Goal: Register for event/course

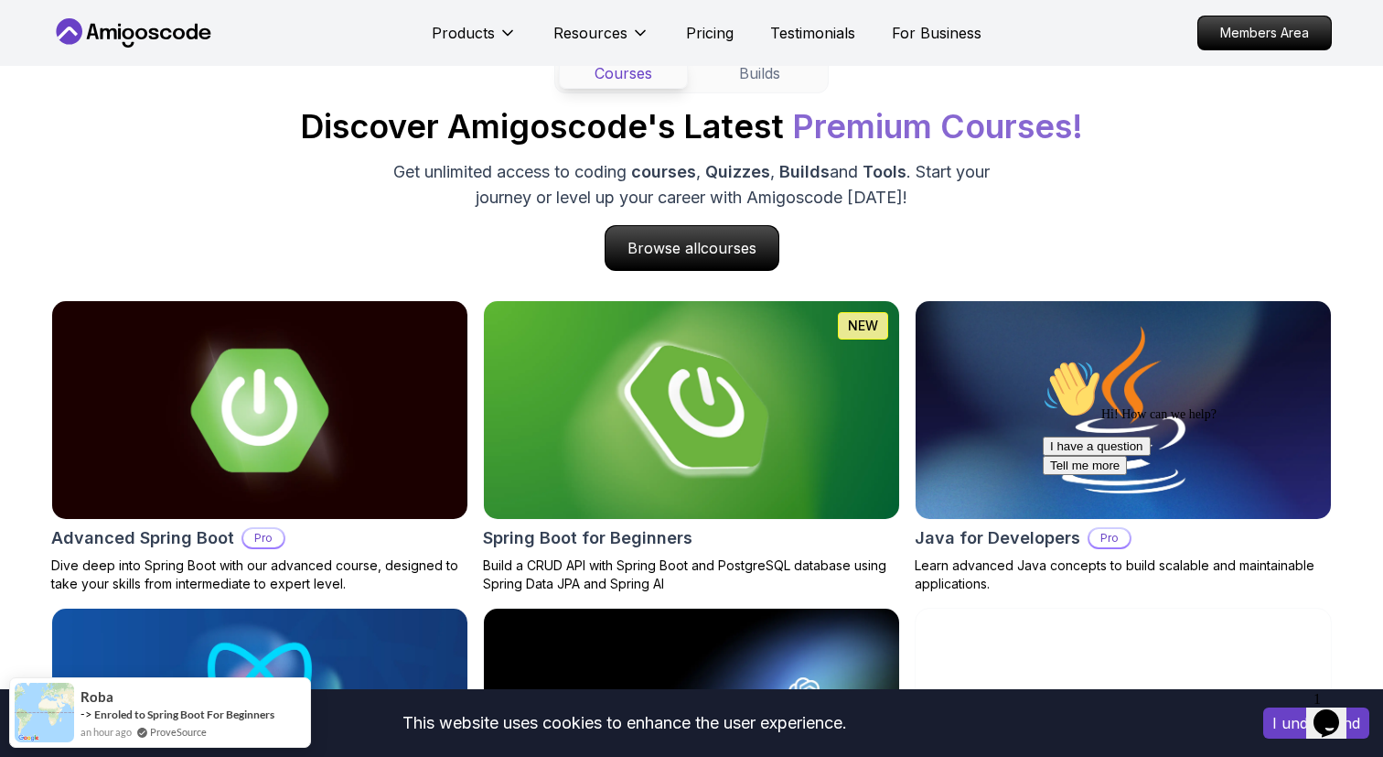
scroll to position [1741, 0]
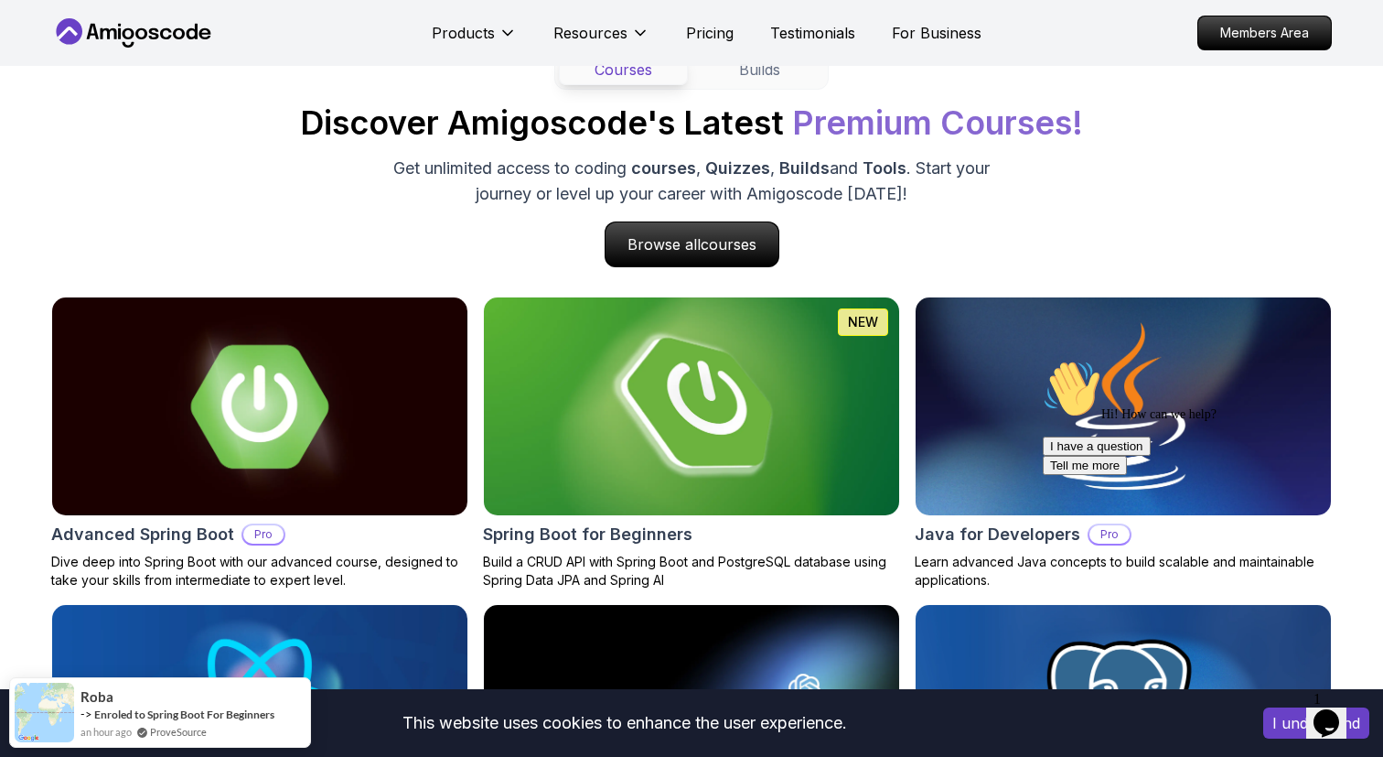
click at [532, 371] on img at bounding box center [692, 406] width 436 height 229
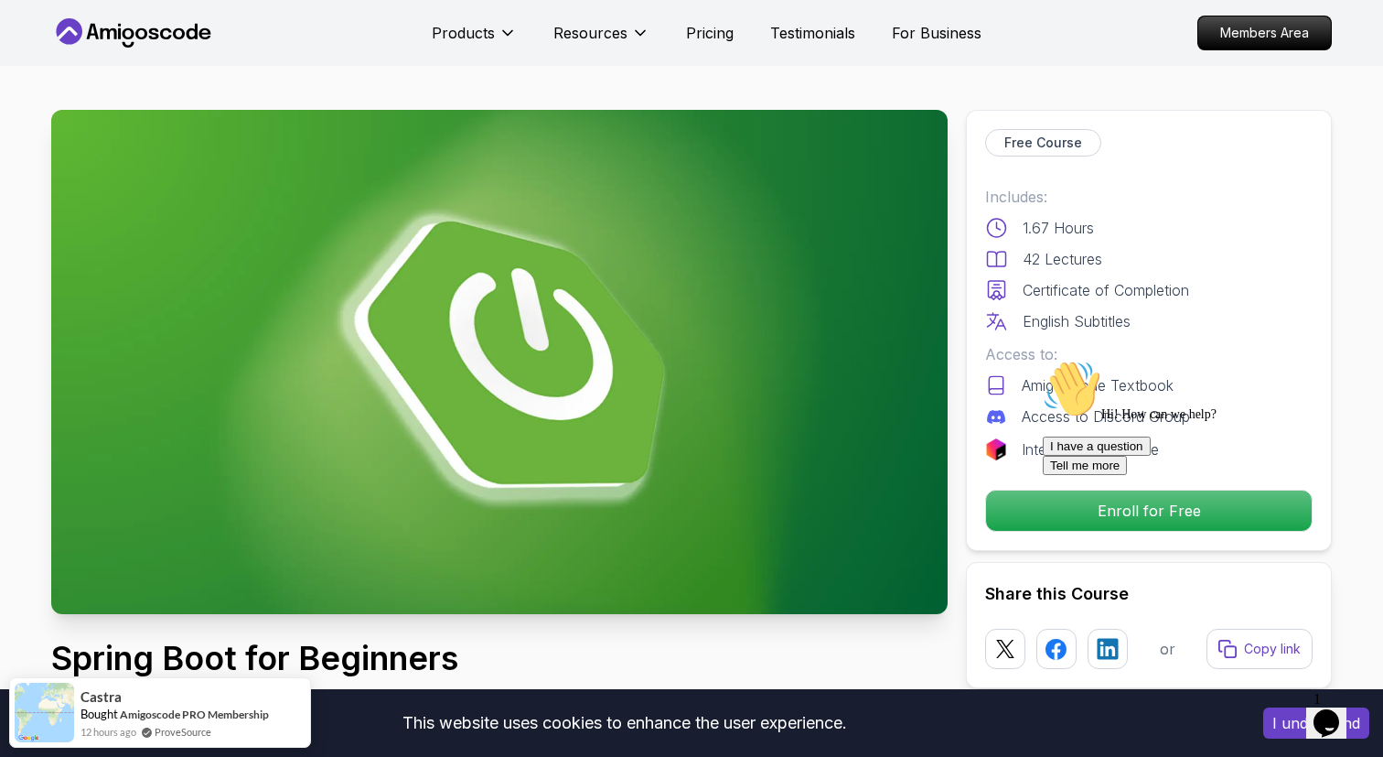
click at [1057, 422] on div "Hi! How can we help?" at bounding box center [1207, 391] width 329 height 62
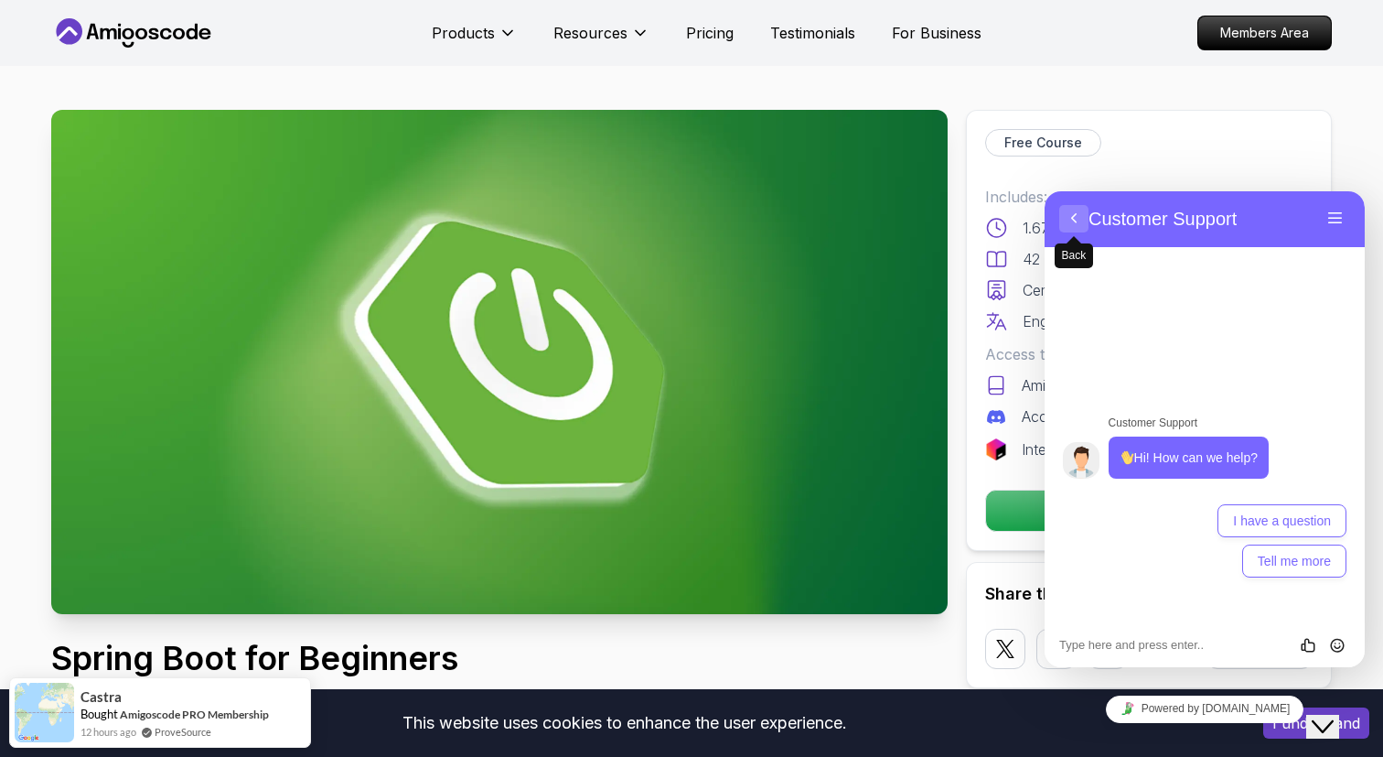
click at [1073, 224] on button "Back" at bounding box center [1073, 218] width 29 height 27
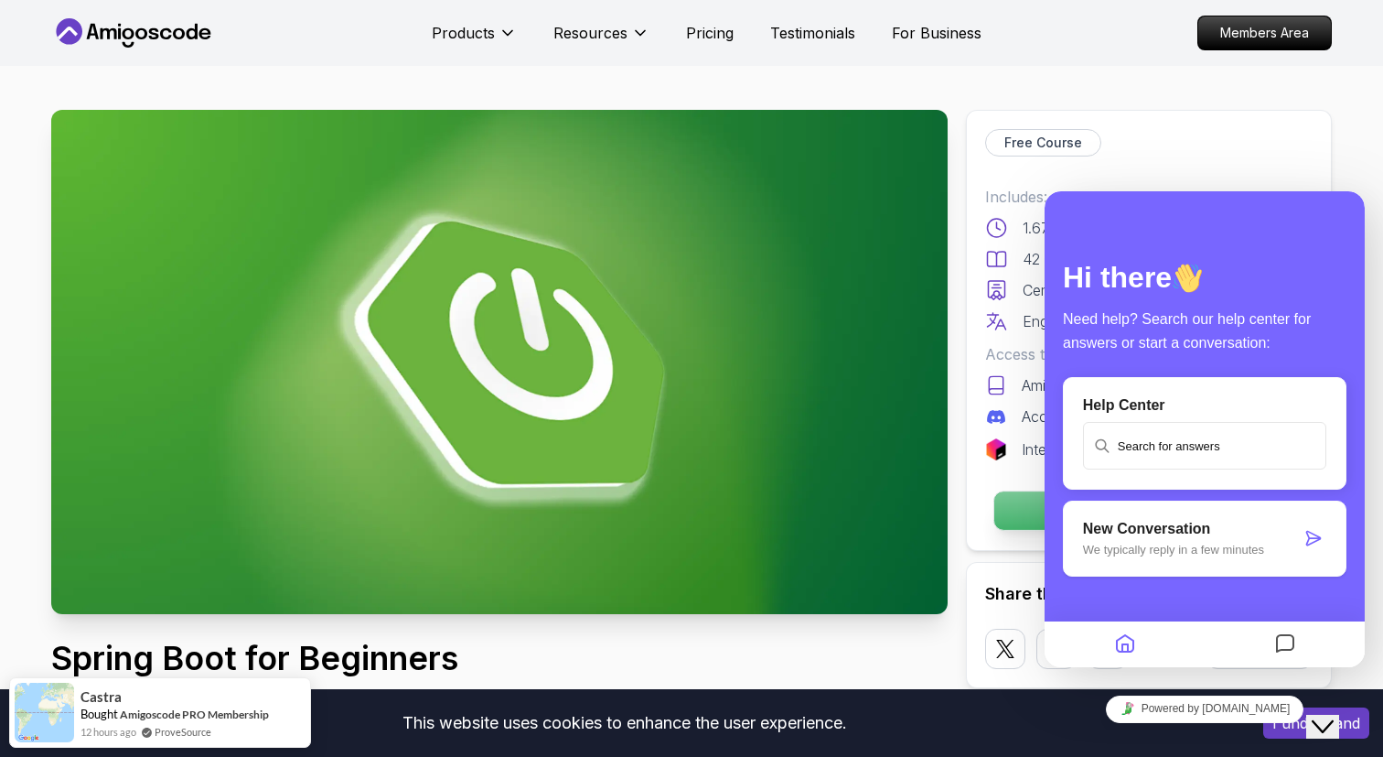
click at [993, 516] on button "Enroll for Free" at bounding box center [1148, 510] width 311 height 40
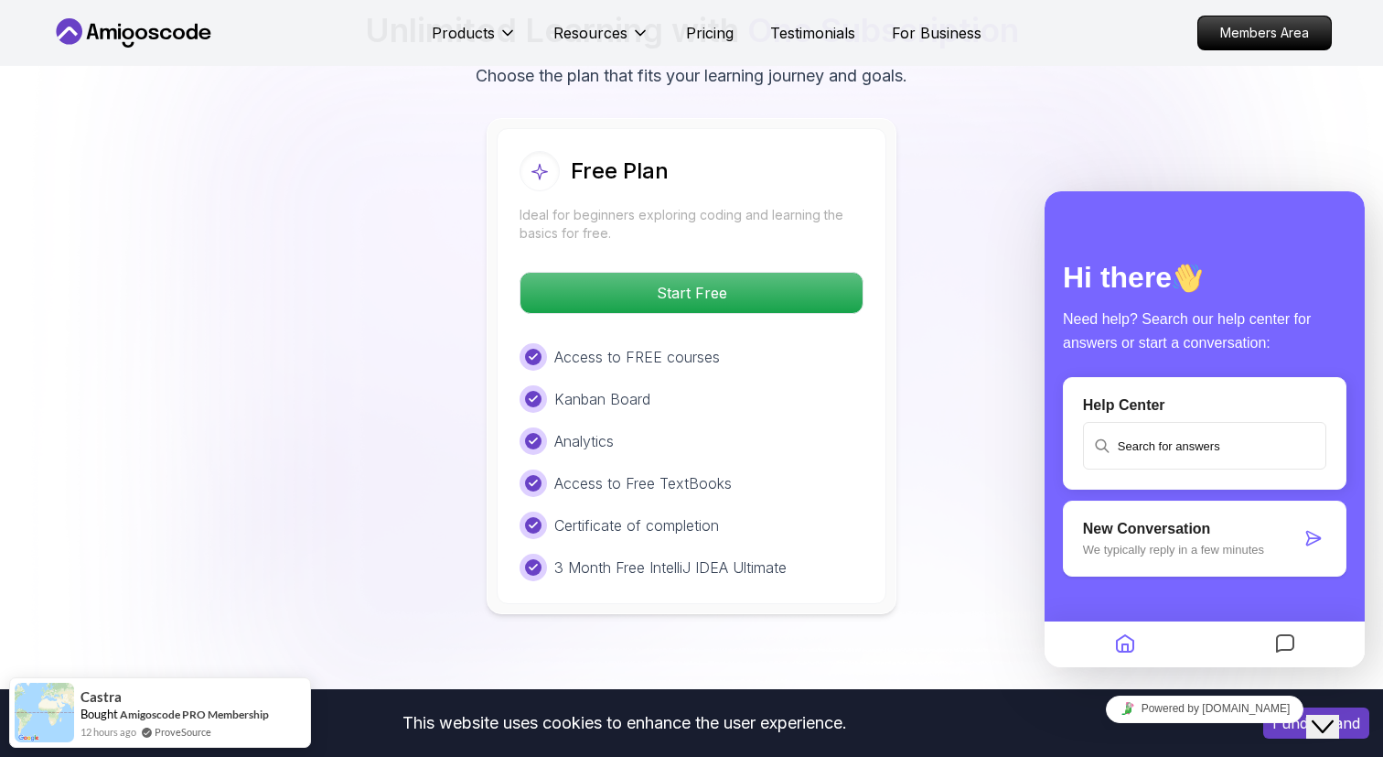
scroll to position [3770, 0]
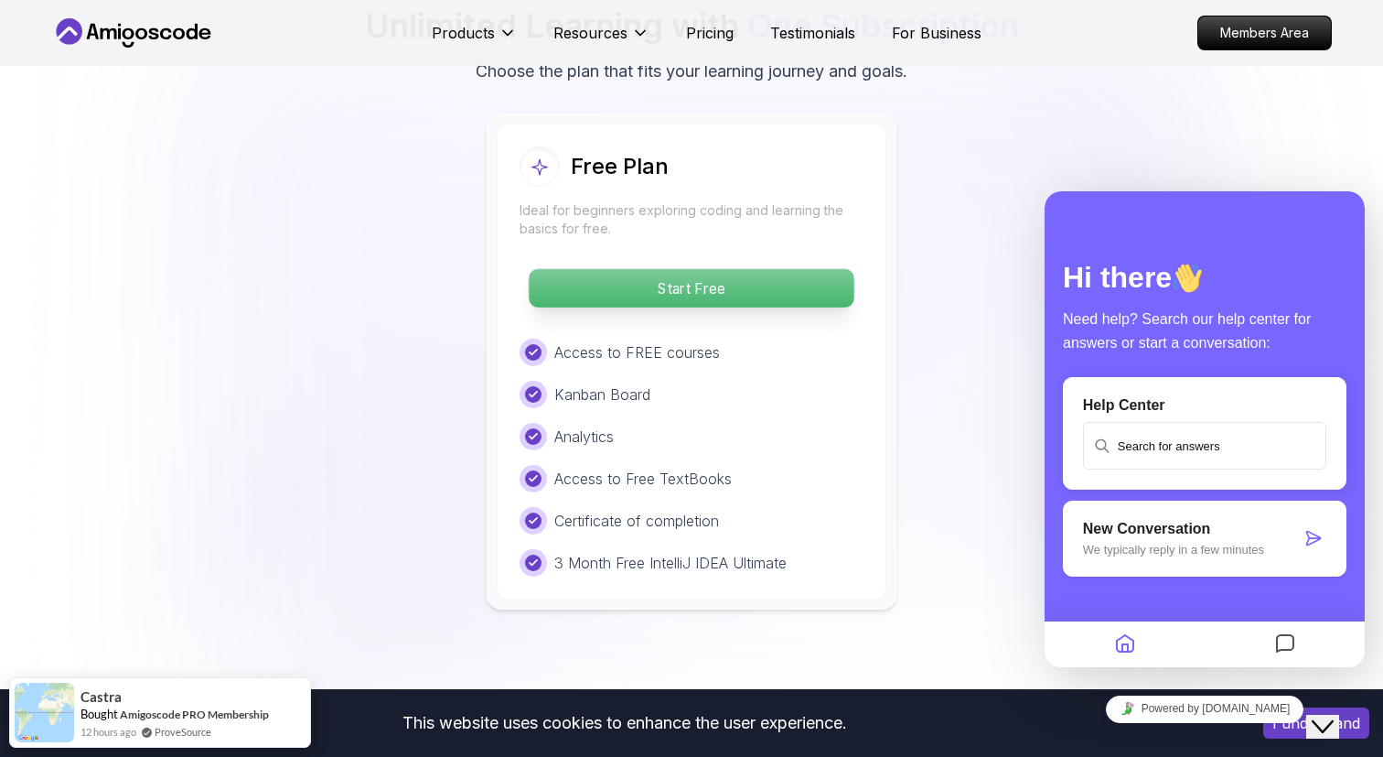
click at [799, 269] on p "Start Free" at bounding box center [691, 288] width 325 height 38
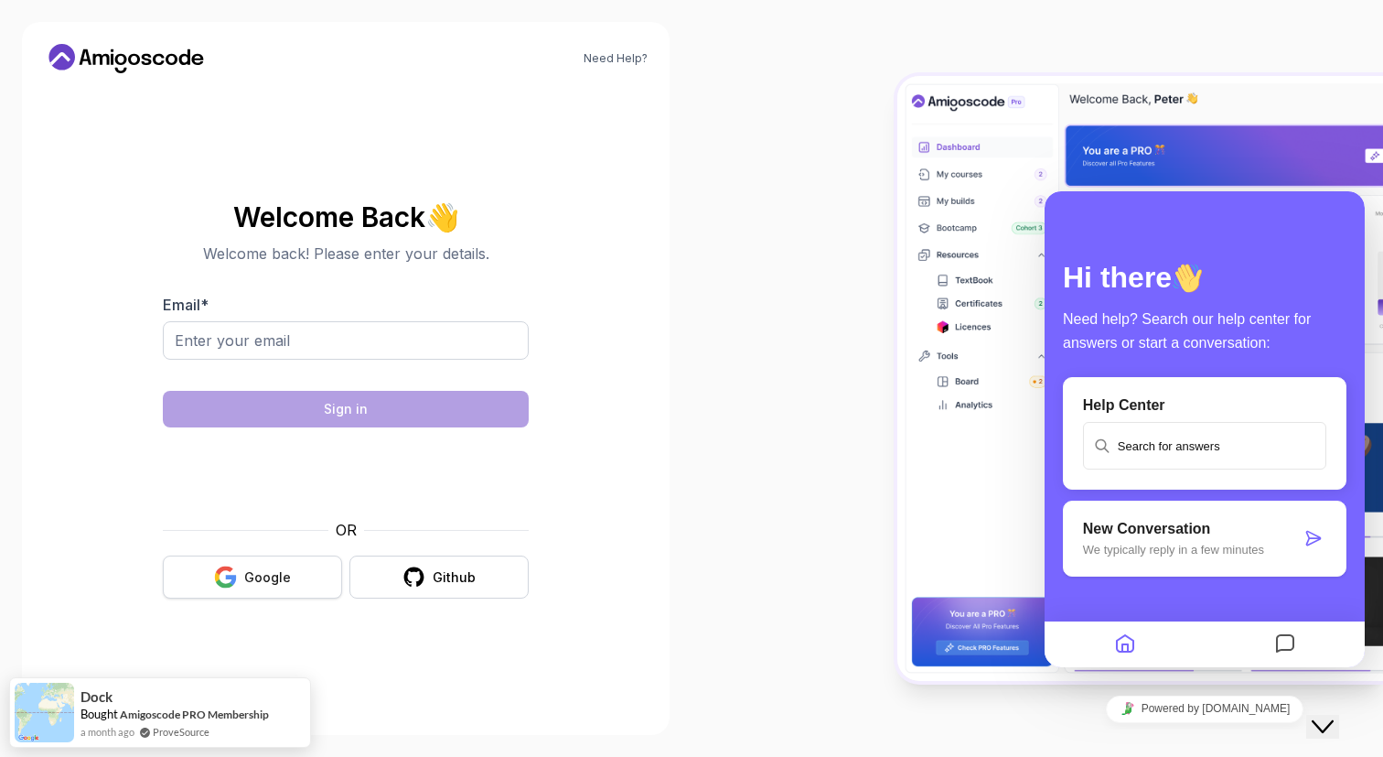
click at [281, 576] on div "Google" at bounding box center [267, 577] width 47 height 18
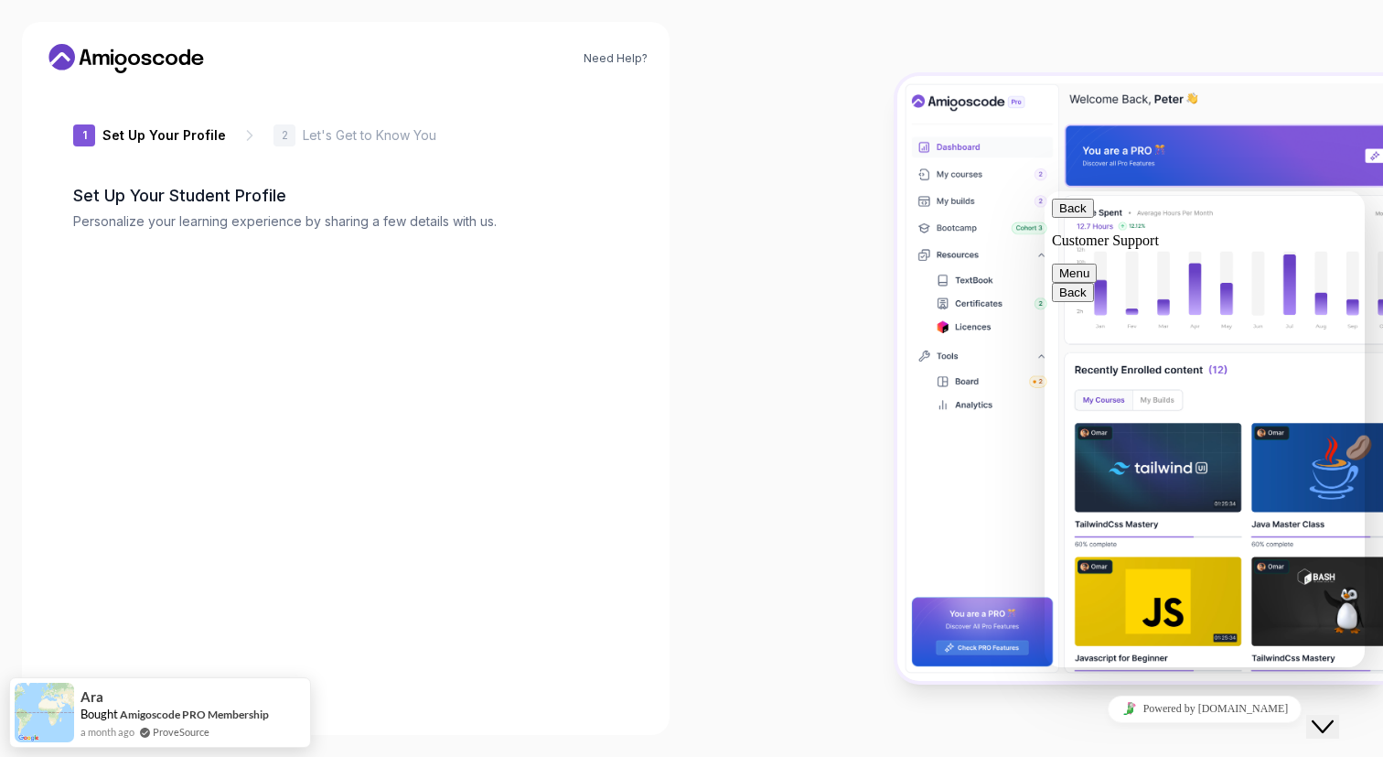
type input "cleverweaselb28cf"
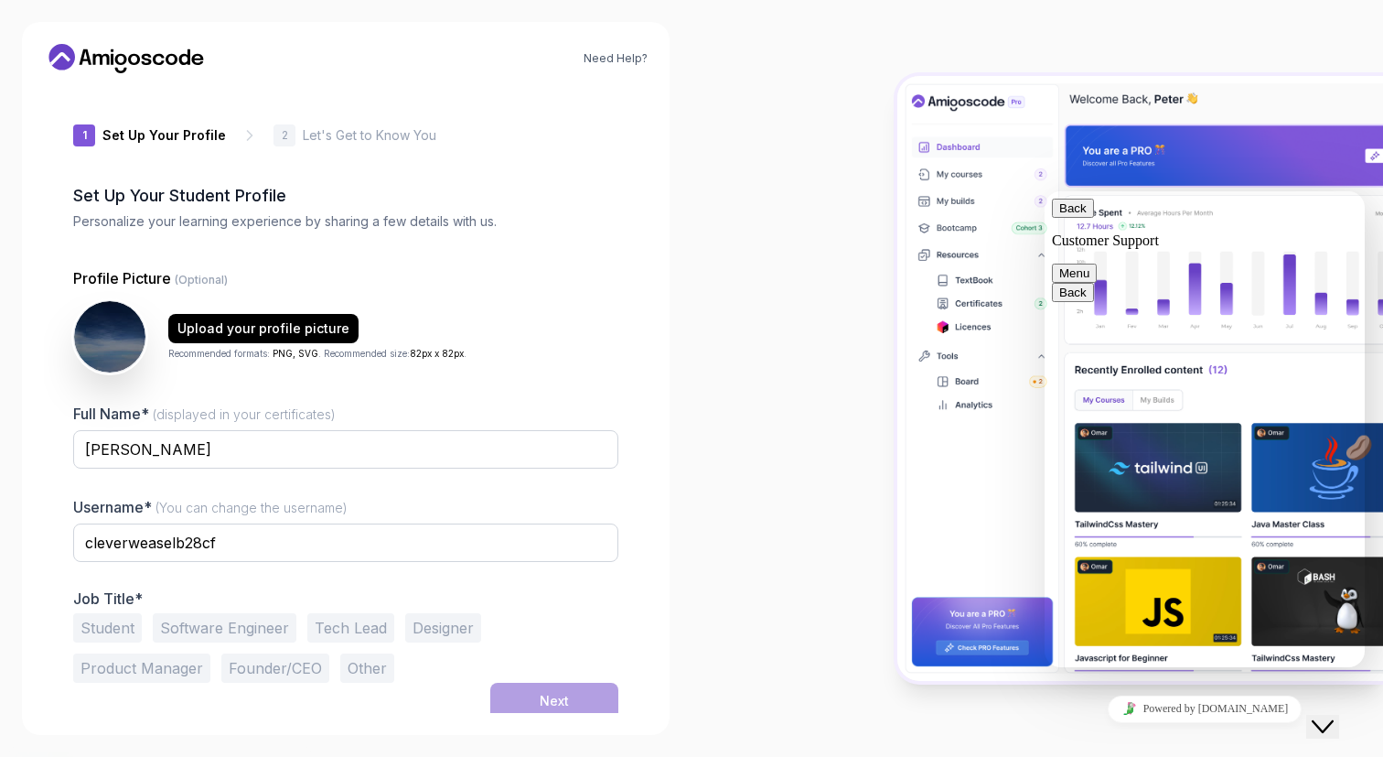
scroll to position [6, 0]
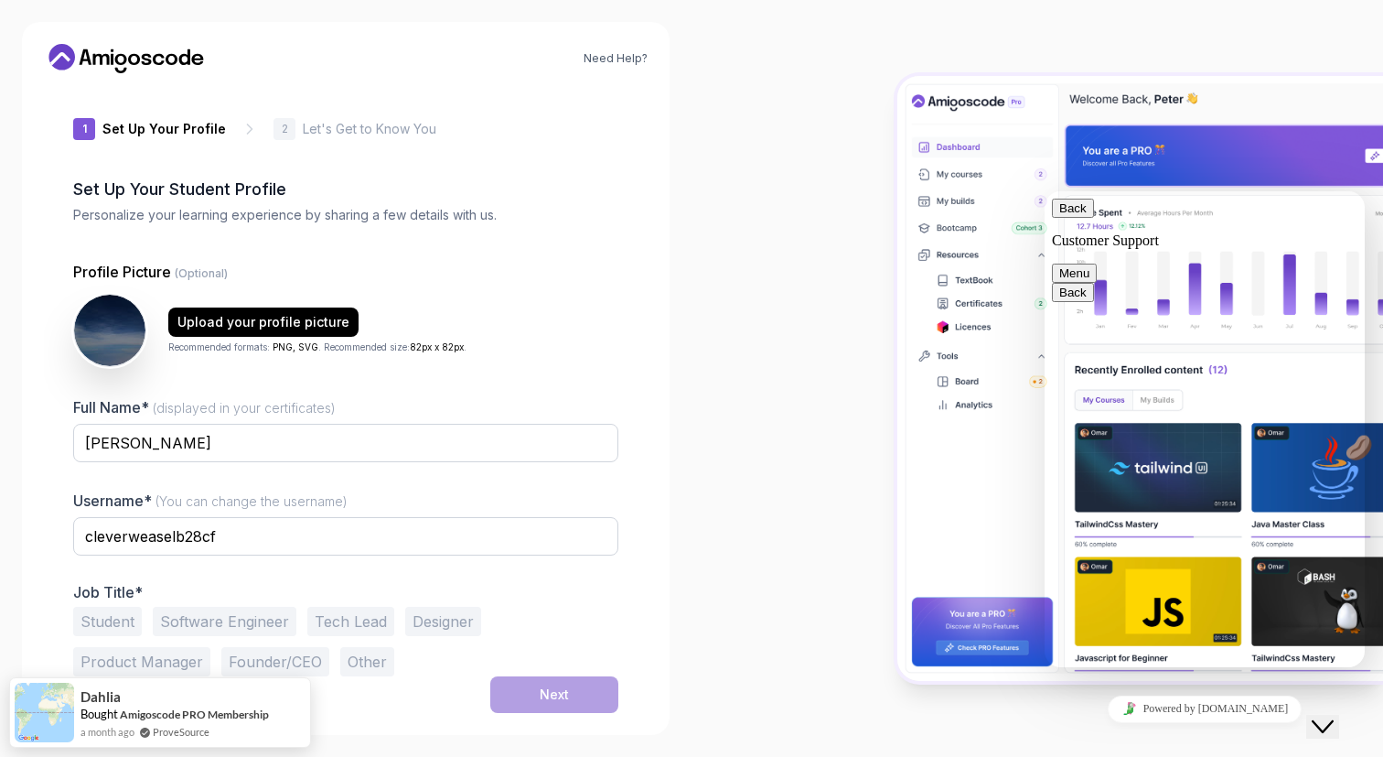
click at [128, 622] on button "Student" at bounding box center [107, 621] width 69 height 29
click at [586, 697] on button "Next" at bounding box center [554, 694] width 128 height 37
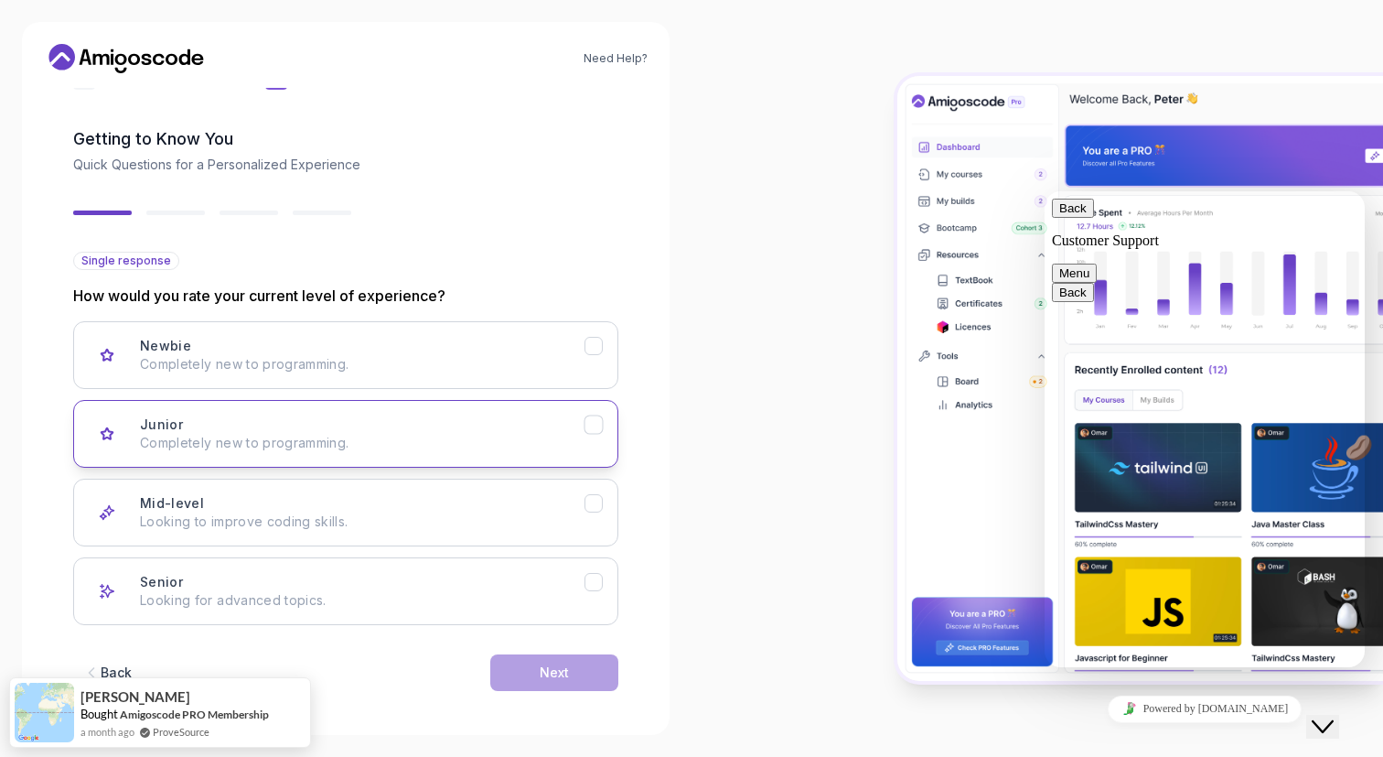
scroll to position [64, 0]
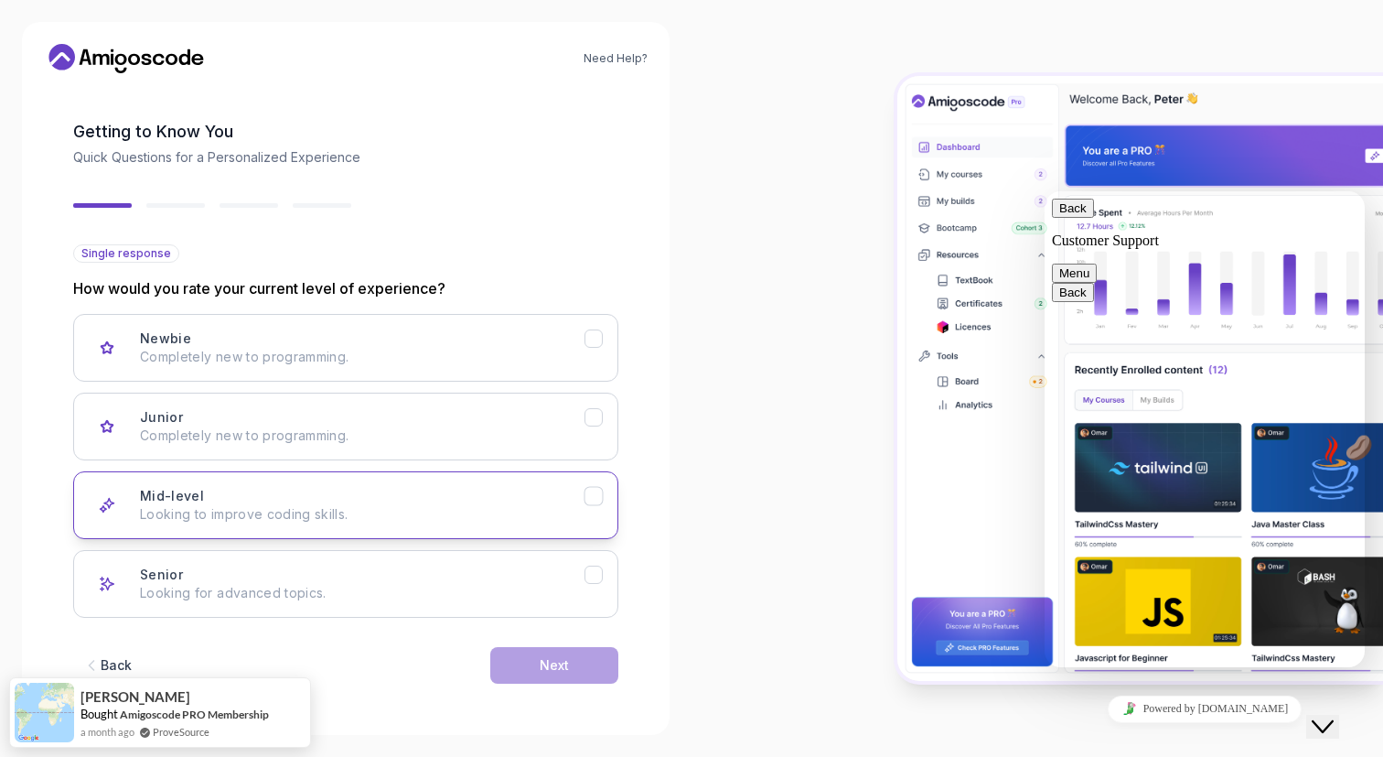
click at [588, 507] on button "Mid-level Looking to improve coding skills." at bounding box center [345, 505] width 545 height 68
click at [599, 659] on button "Next" at bounding box center [554, 665] width 128 height 37
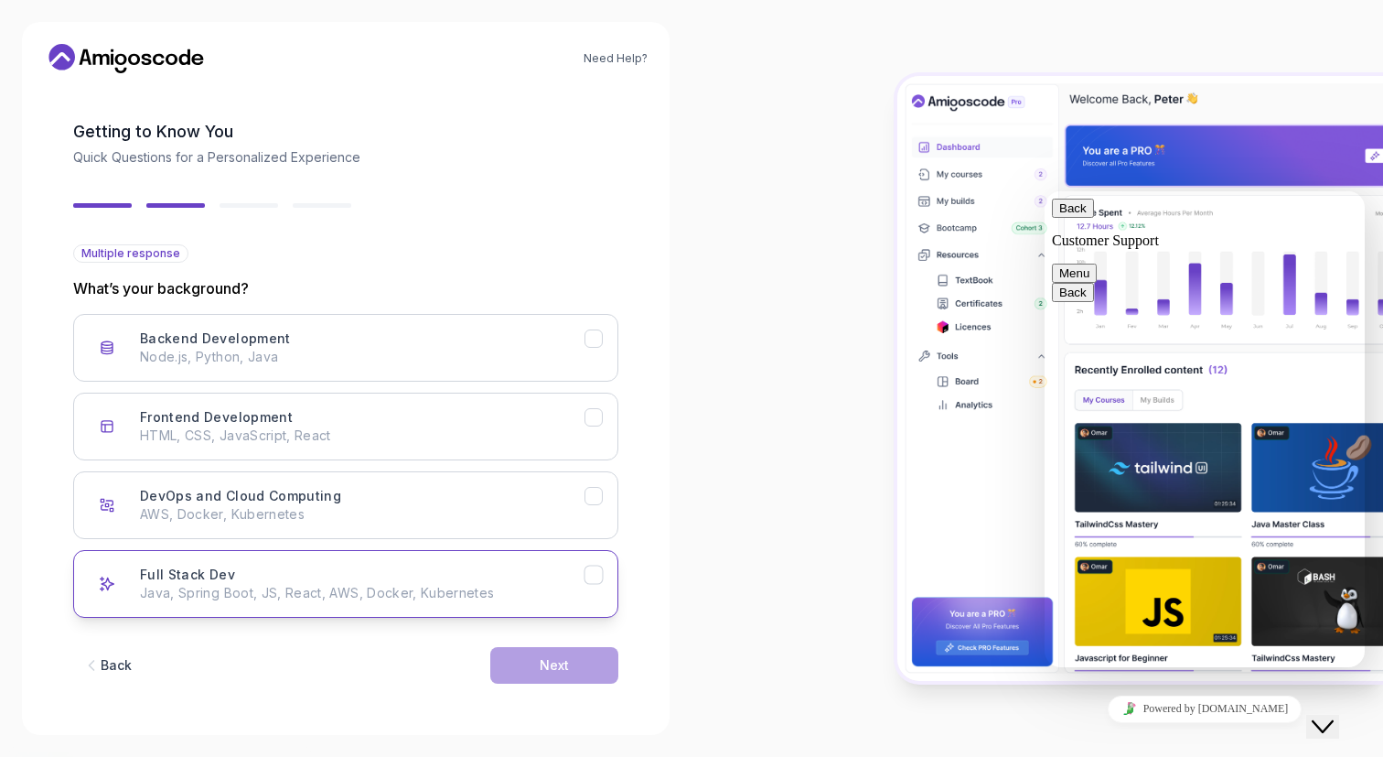
click at [599, 574] on icon "Full Stack Dev" at bounding box center [593, 574] width 17 height 17
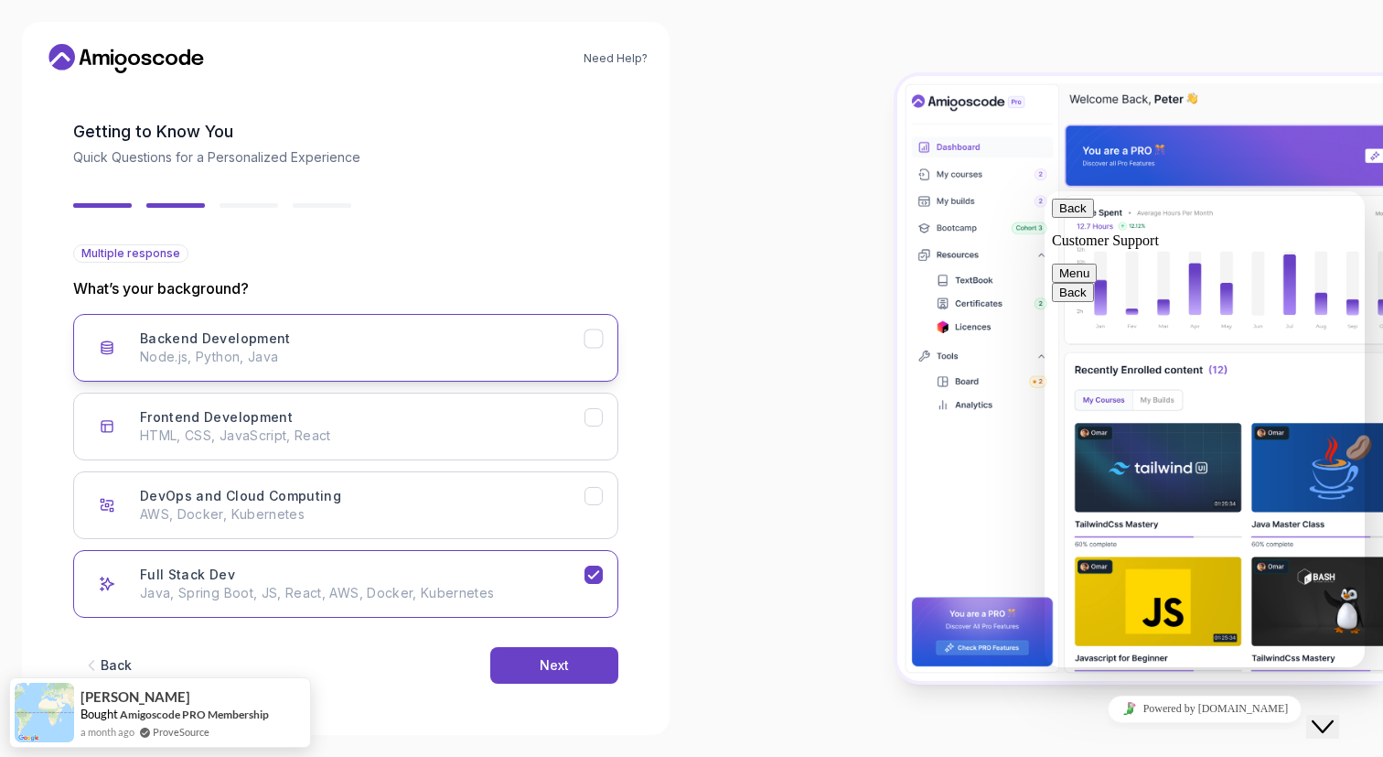
click at [595, 337] on icon "Backend Development" at bounding box center [593, 338] width 17 height 17
click at [600, 413] on icon "Frontend Development" at bounding box center [593, 417] width 17 height 17
click at [531, 667] on button "Next" at bounding box center [554, 665] width 128 height 37
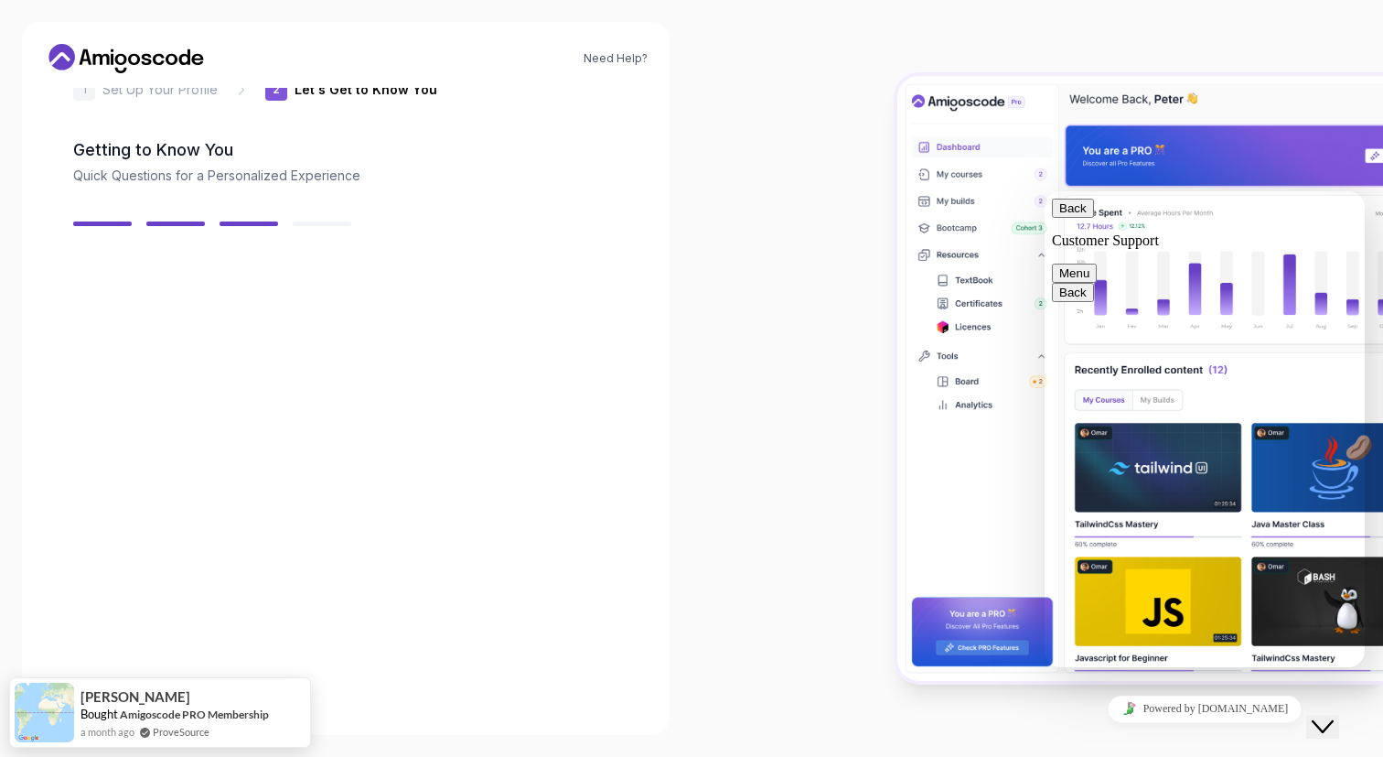
scroll to position [42, 0]
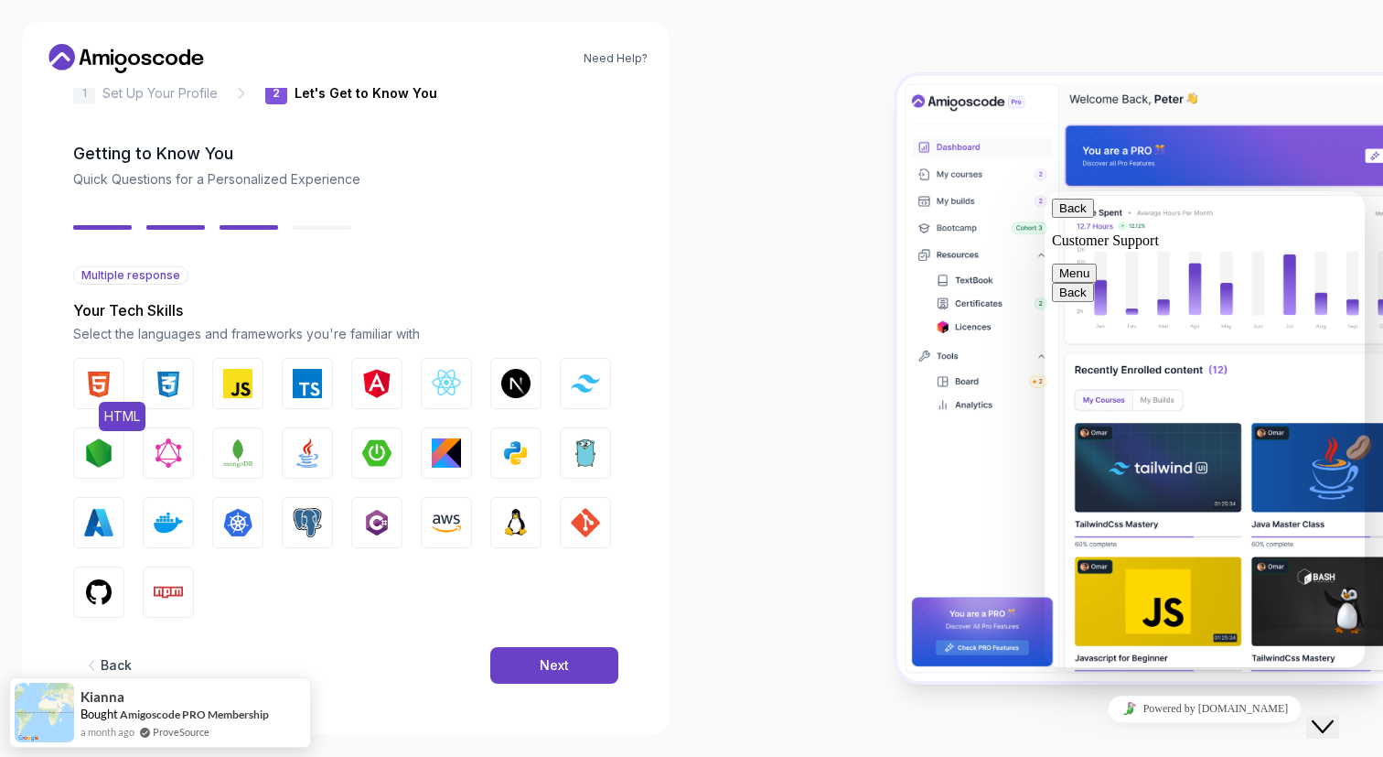
click at [101, 391] on img "button" at bounding box center [98, 383] width 29 height 29
click at [163, 391] on img "button" at bounding box center [168, 383] width 29 height 29
click at [225, 392] on img "button" at bounding box center [237, 383] width 29 height 29
click at [457, 389] on img "button" at bounding box center [446, 383] width 29 height 29
click at [432, 464] on img "button" at bounding box center [446, 452] width 29 height 29
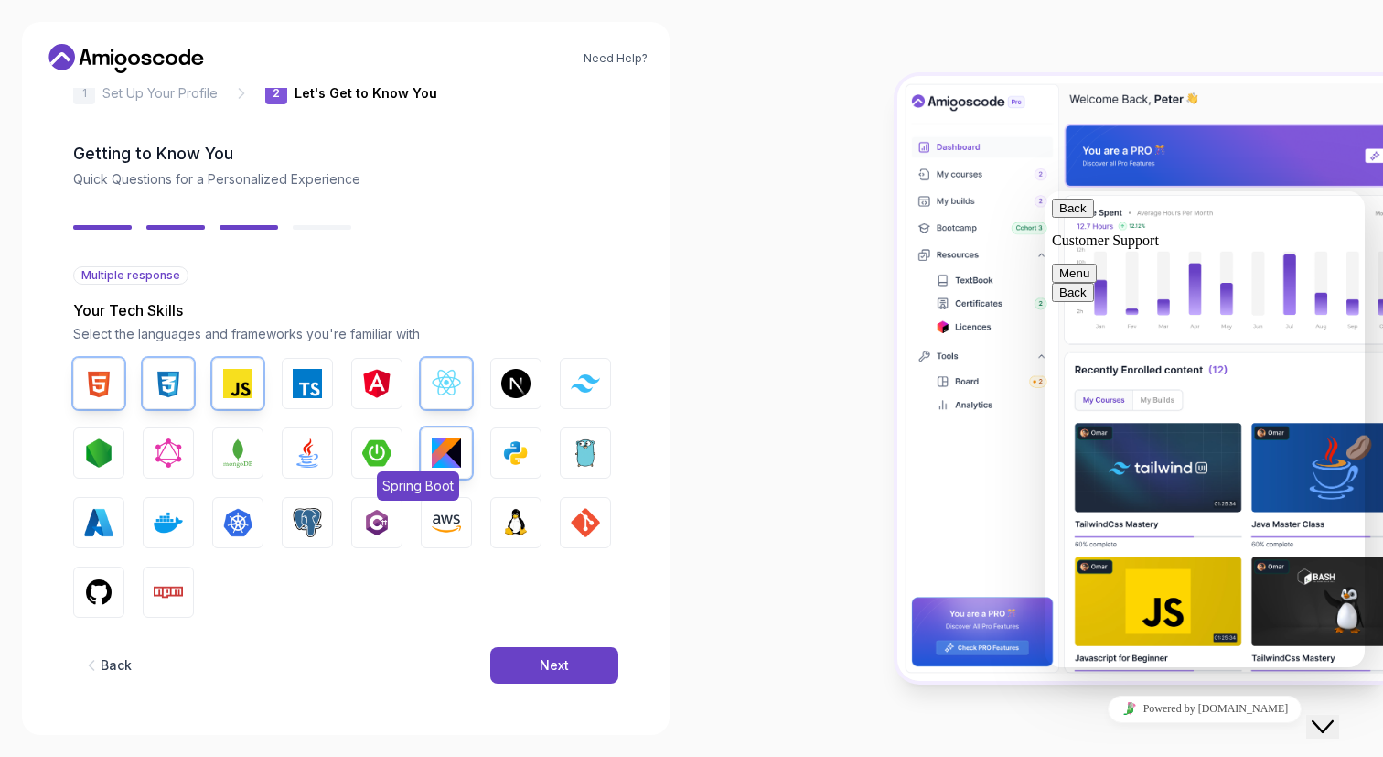
click at [354, 457] on button "Spring Boot" at bounding box center [376, 452] width 51 height 51
click at [370, 461] on img "button" at bounding box center [376, 452] width 29 height 29
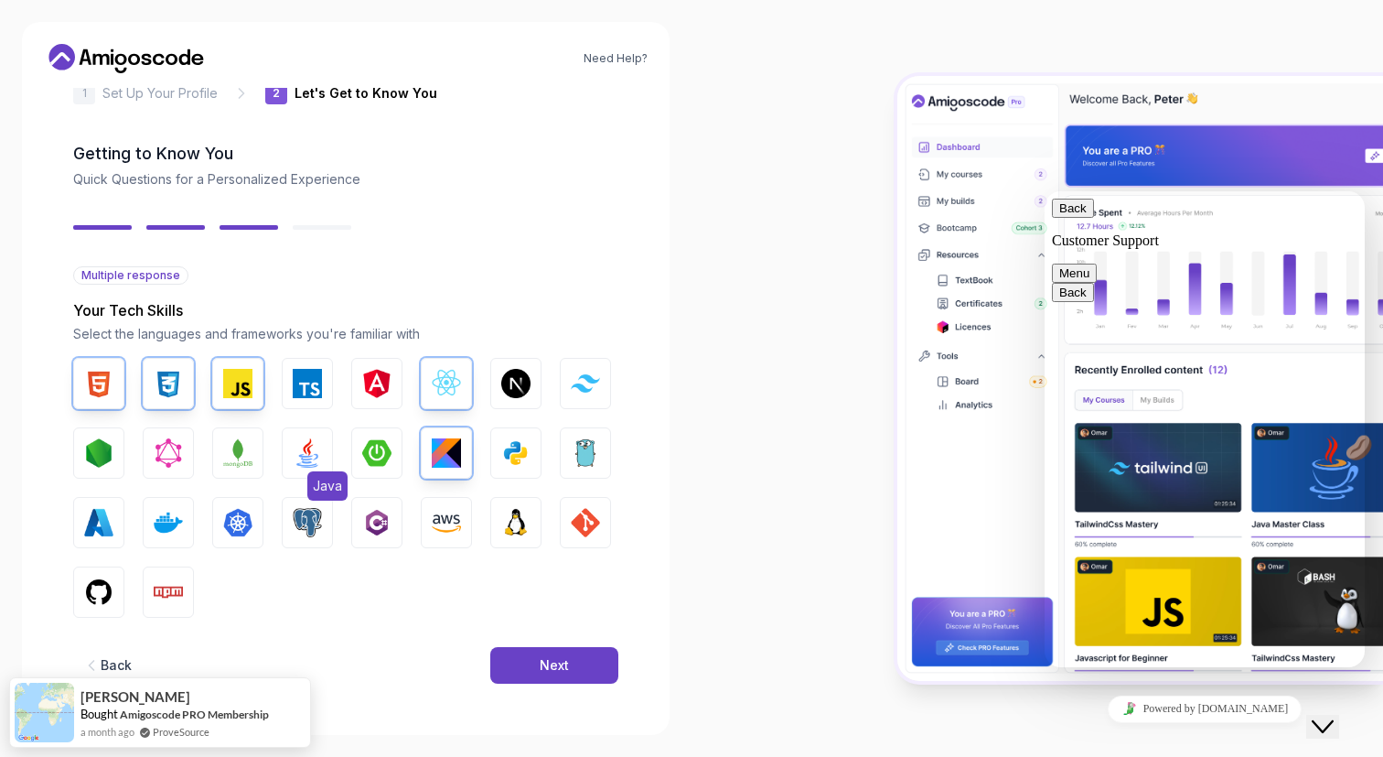
click at [311, 464] on img "button" at bounding box center [307, 452] width 29 height 29
click at [114, 586] on button "GitHub" at bounding box center [98, 591] width 51 height 51
click at [536, 657] on button "Next" at bounding box center [554, 665] width 128 height 37
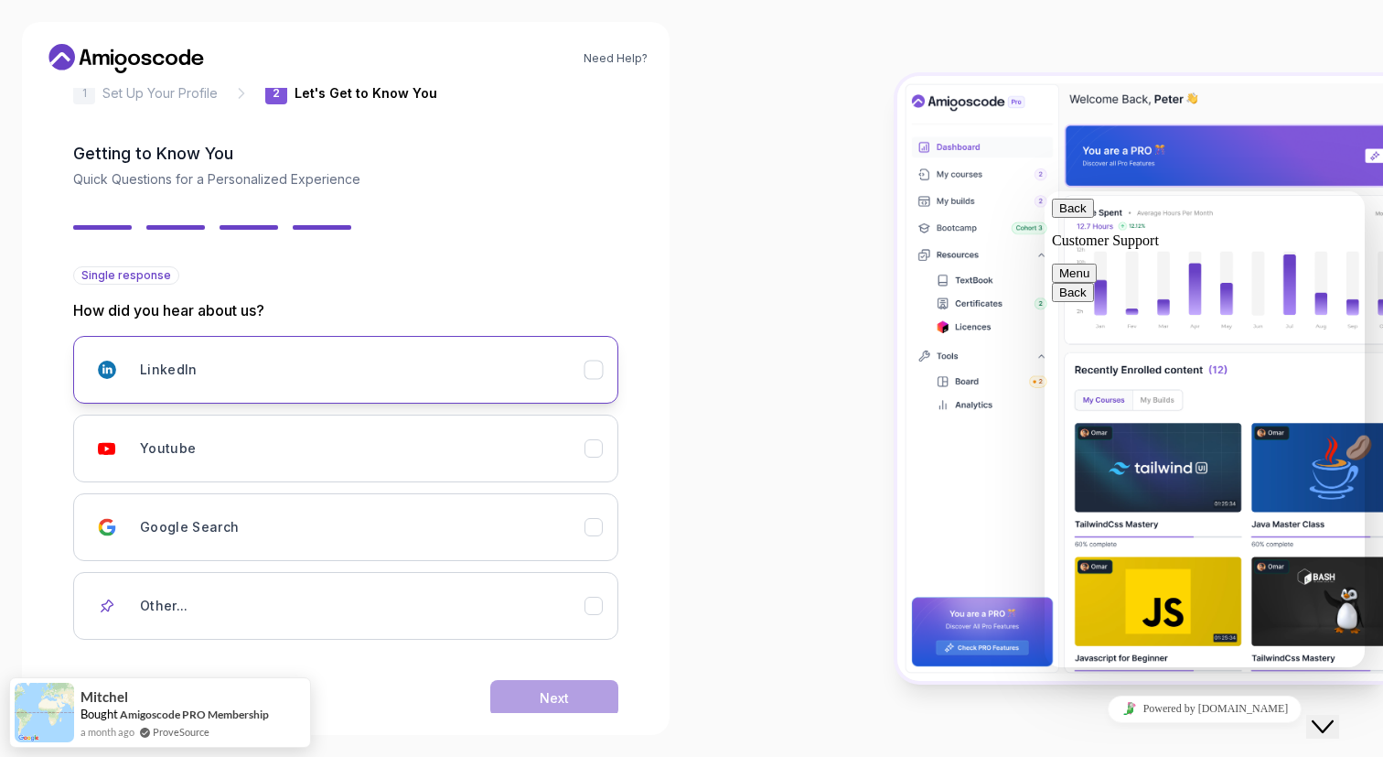
scroll to position [75, 0]
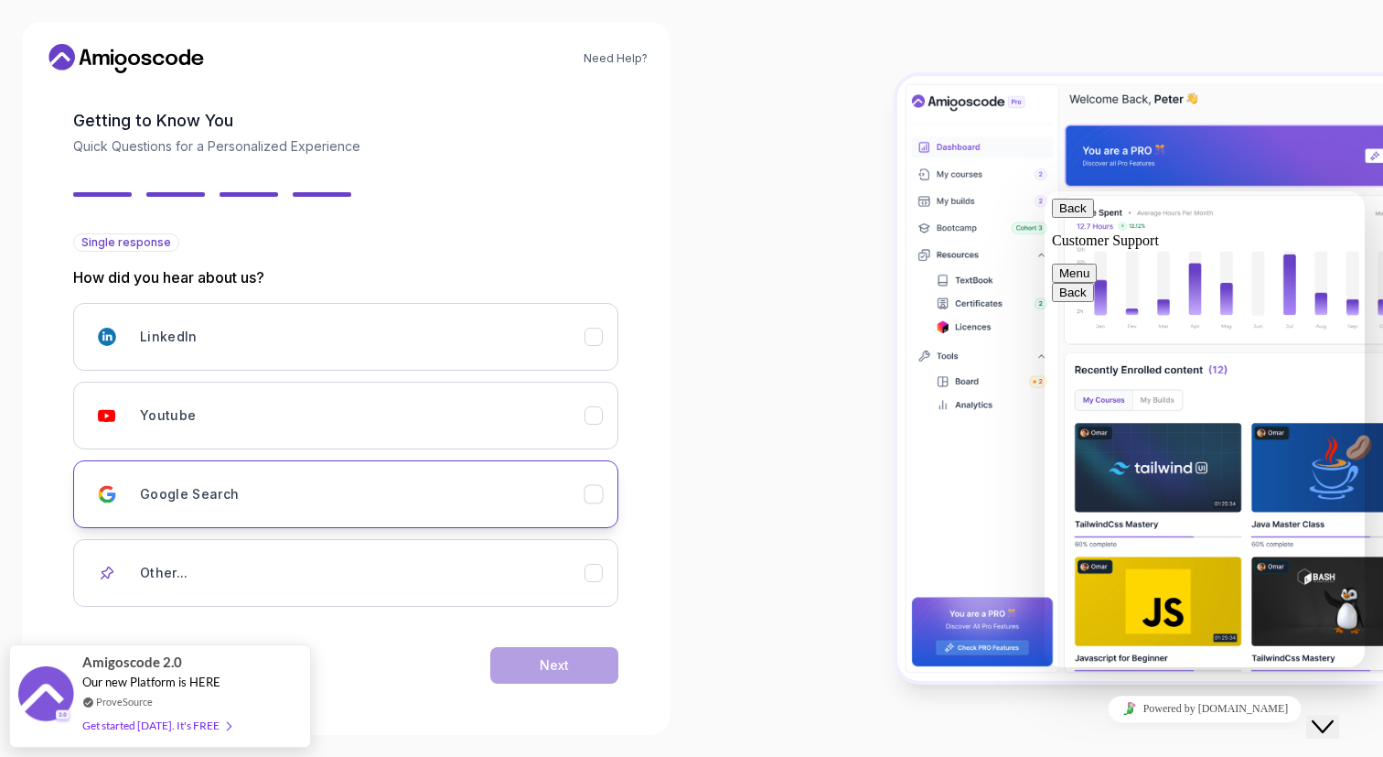
click at [588, 495] on icon "Google Search" at bounding box center [593, 493] width 10 height 7
click at [565, 667] on div "Next" at bounding box center [554, 665] width 29 height 18
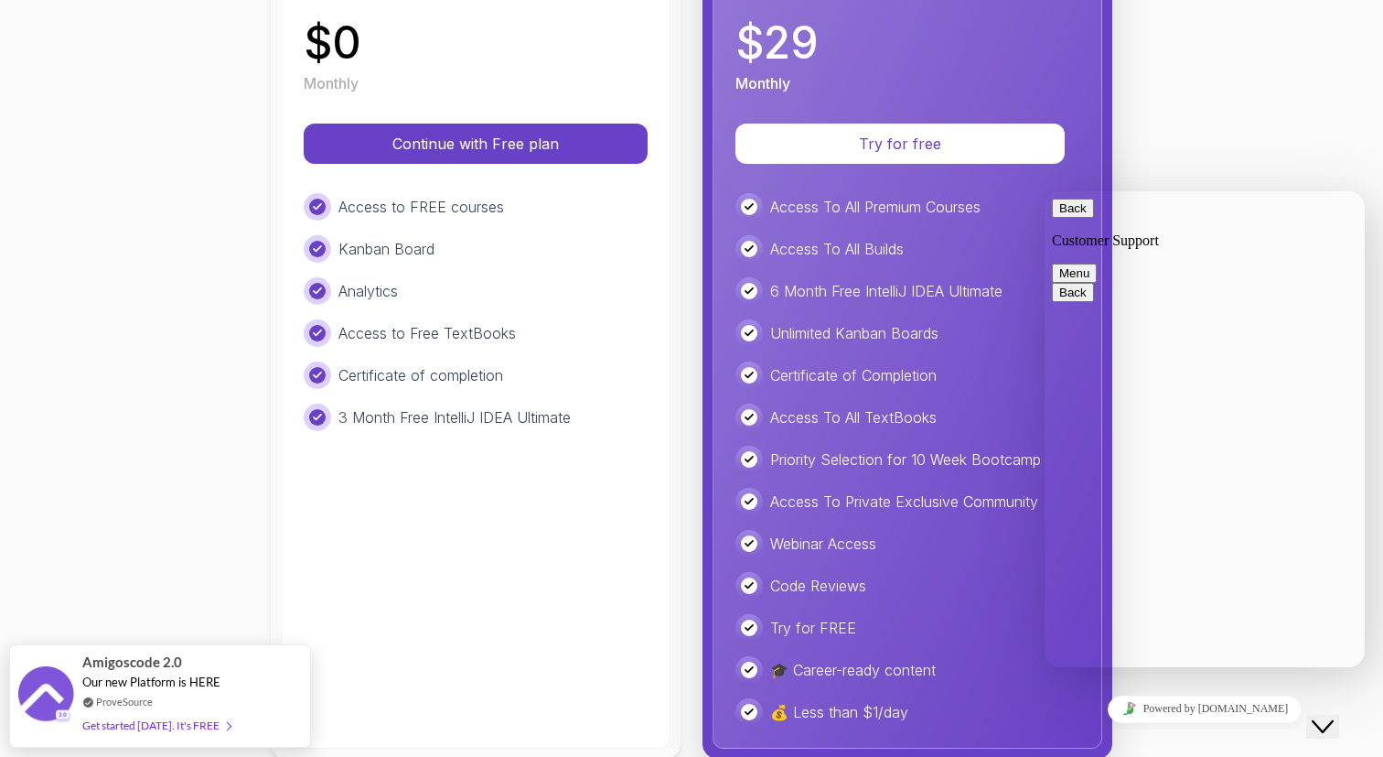
scroll to position [383, 0]
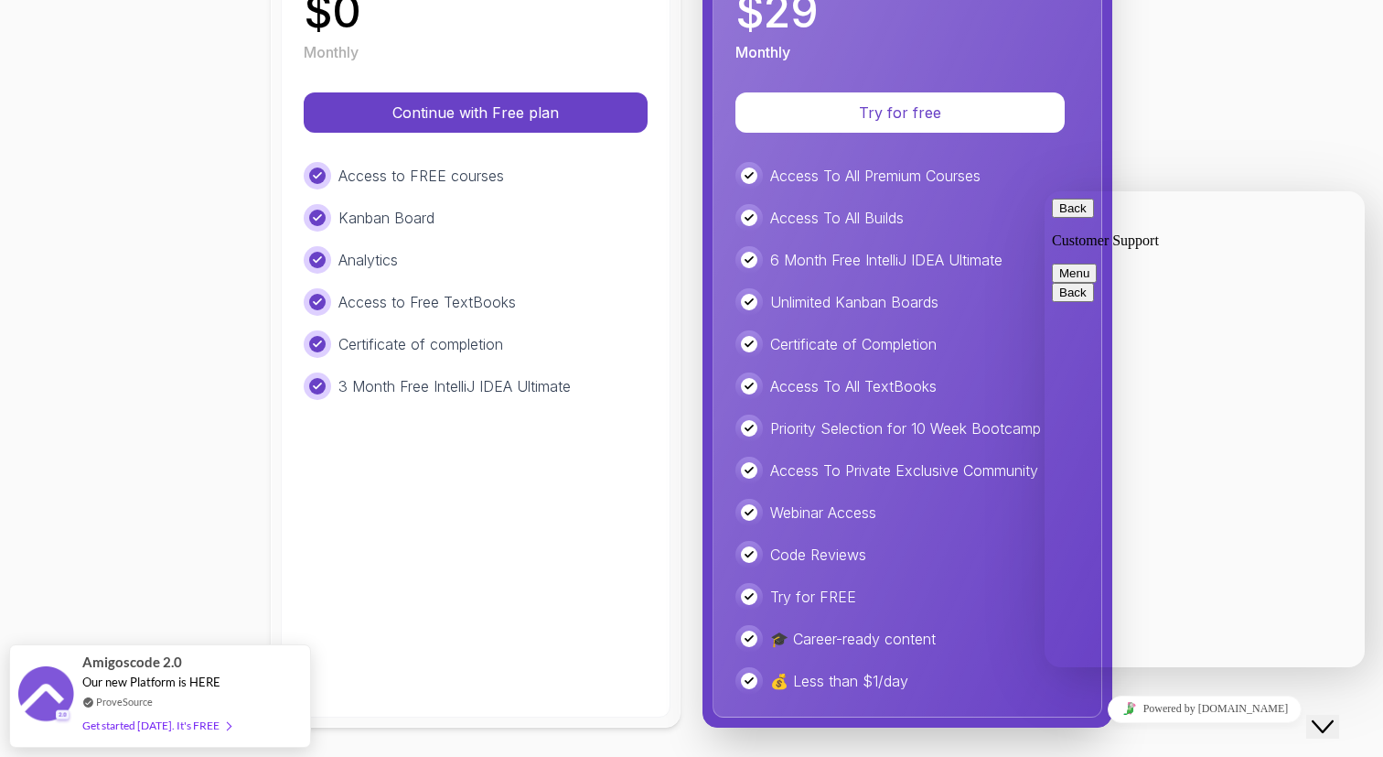
click at [524, 461] on div "Free Ideal for beginners exploring coding and learning the basics for free. $ 0…" at bounding box center [476, 286] width 390 height 864
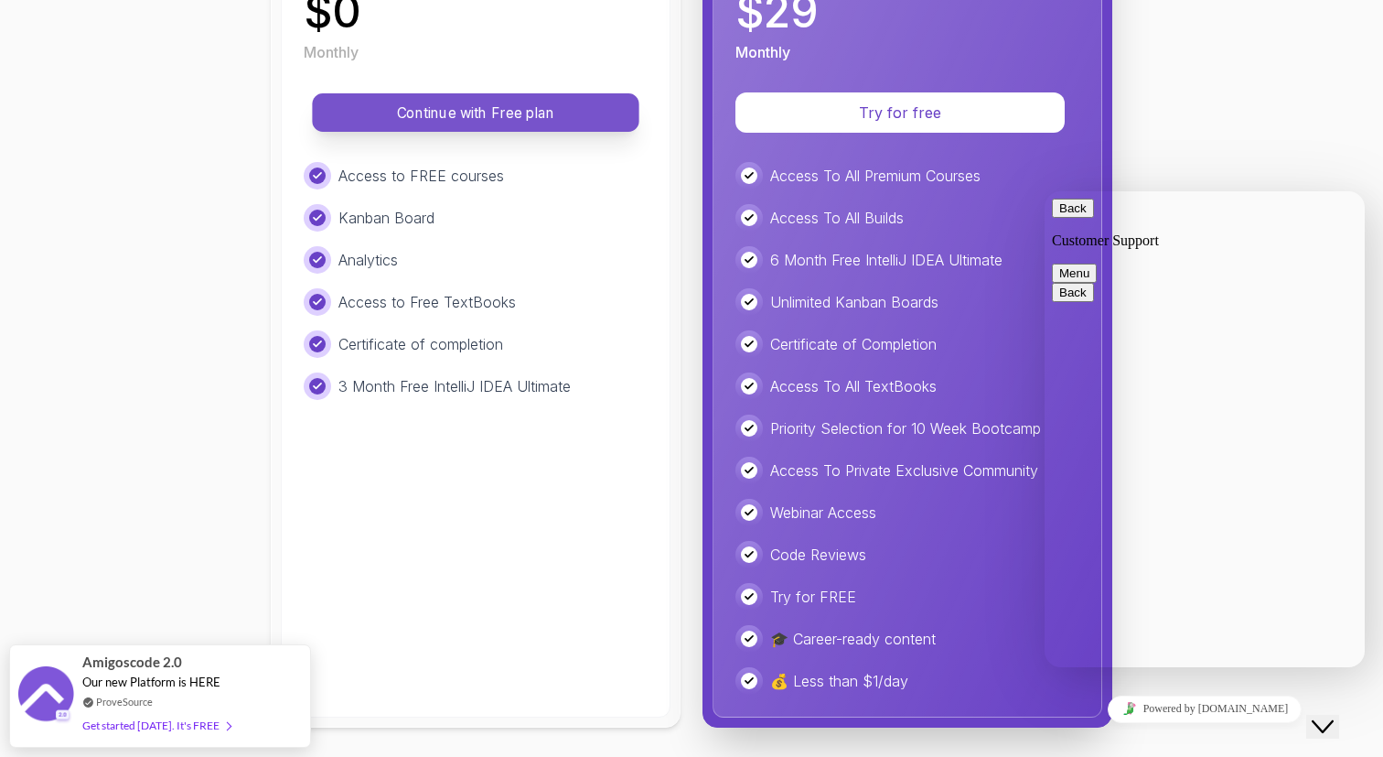
click at [577, 93] on button "Continue with Free plan" at bounding box center [475, 112] width 327 height 38
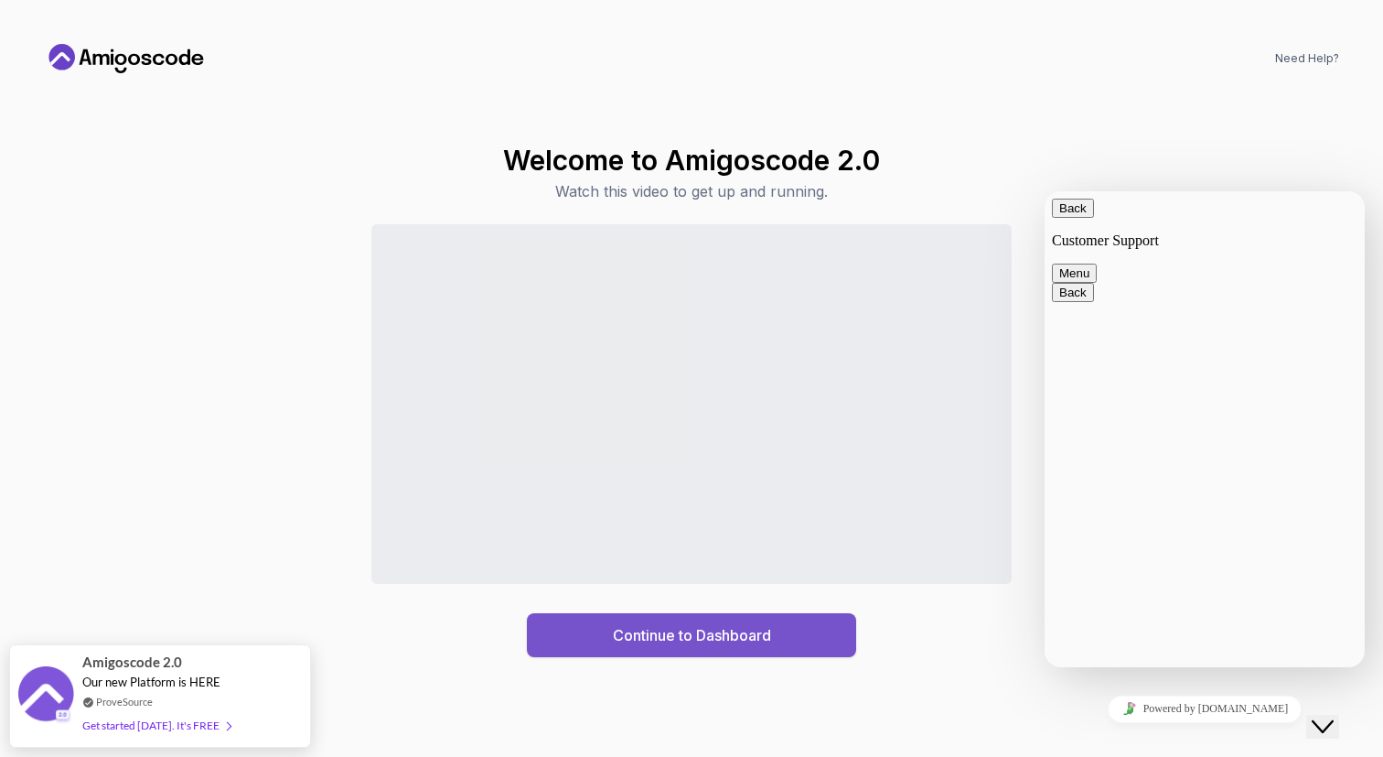
click at [701, 647] on button "Continue to Dashboard" at bounding box center [691, 635] width 329 height 44
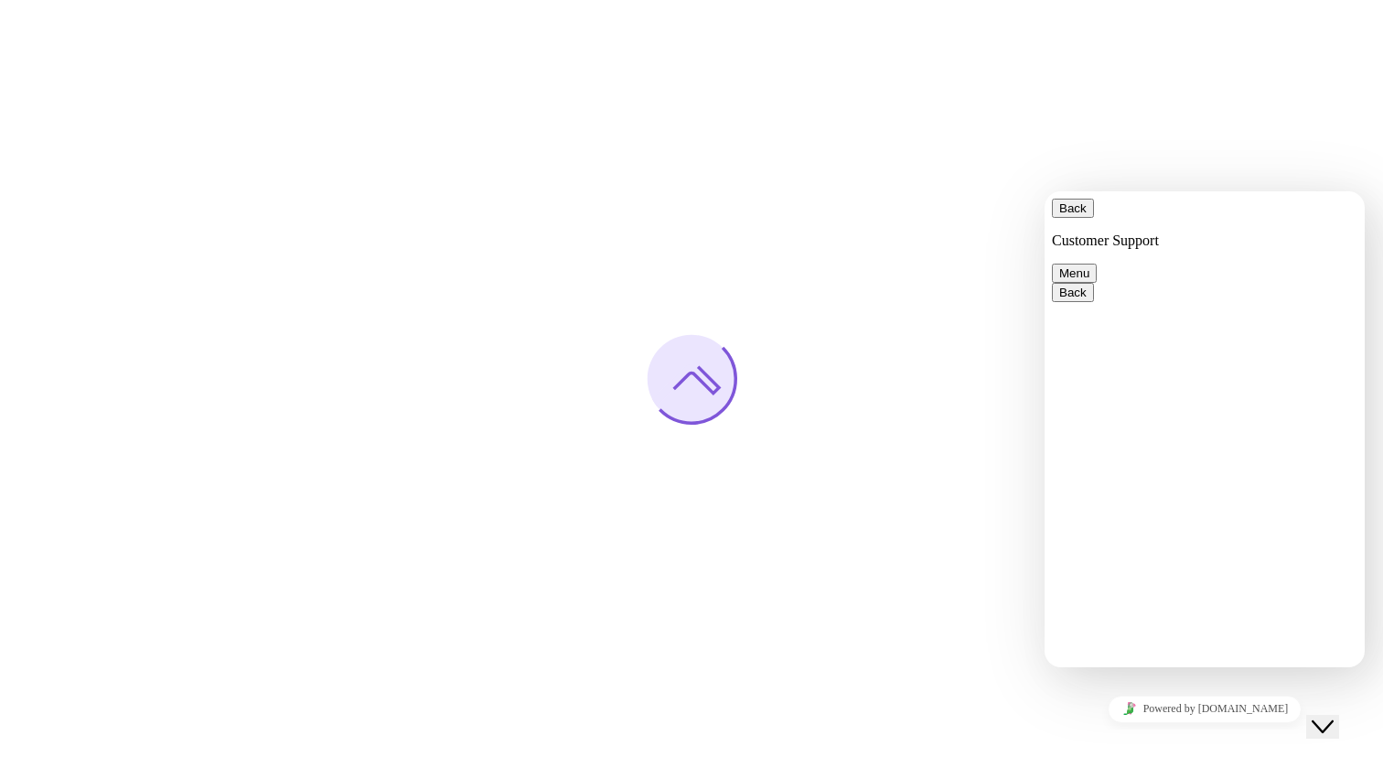
click at [1073, 218] on button "Back" at bounding box center [1073, 208] width 42 height 19
click at [931, 623] on div at bounding box center [691, 378] width 1383 height 757
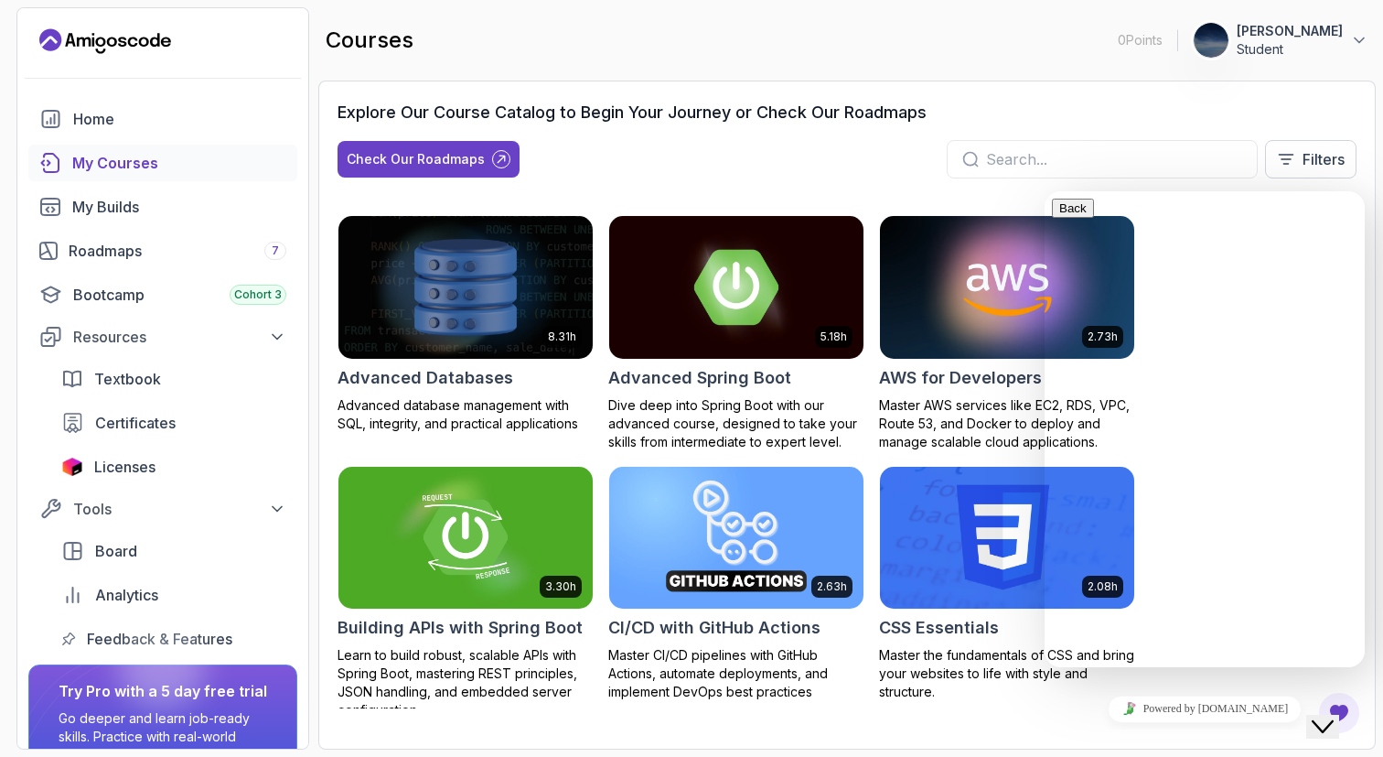
click at [922, 178] on div "Explore Our Course Catalog to Begin Your Journey or Check Our Roadmaps Check Ou…" at bounding box center [847, 146] width 1019 height 93
click at [989, 200] on div "8.31h Advanced Databases Advanced database management with SQL, integrity, and …" at bounding box center [847, 461] width 1019 height 537
click at [1329, 727] on button "Close Chat This icon closes the chat window." at bounding box center [1322, 726] width 33 height 24
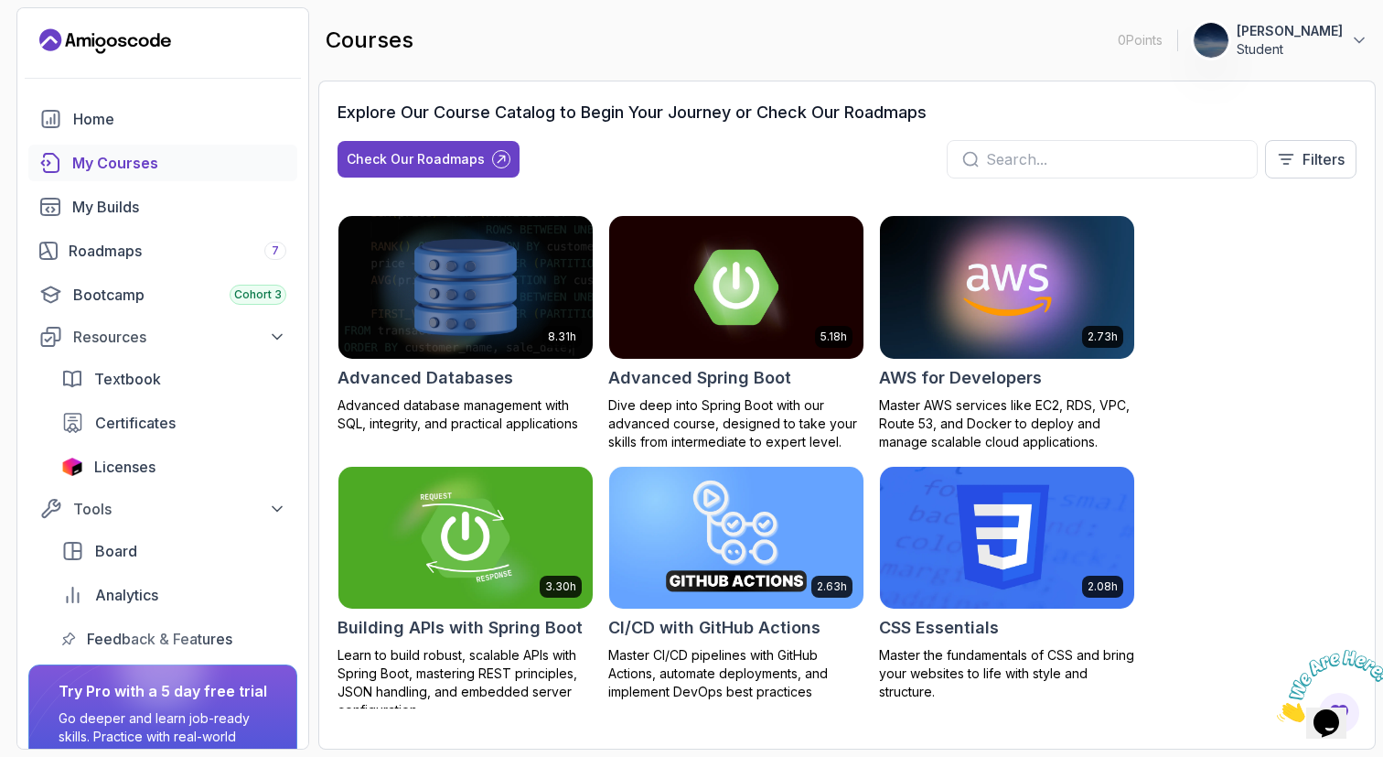
click at [482, 544] on img at bounding box center [465, 537] width 267 height 149
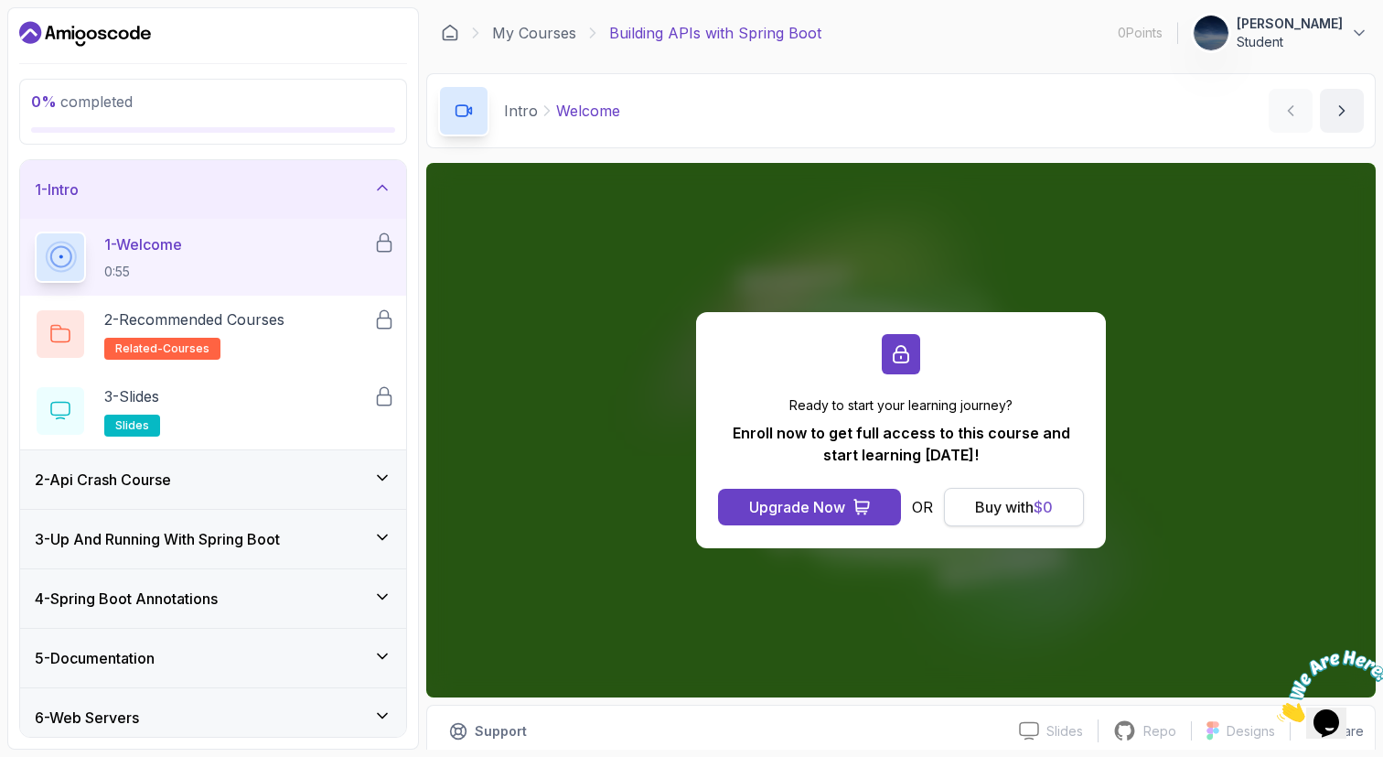
click at [954, 509] on button "Buy with $ 0" at bounding box center [1014, 507] width 140 height 38
click at [981, 510] on div "Buy with $ 0" at bounding box center [1014, 507] width 78 height 22
click at [1033, 510] on div "Buy with $ 0" at bounding box center [1014, 507] width 78 height 22
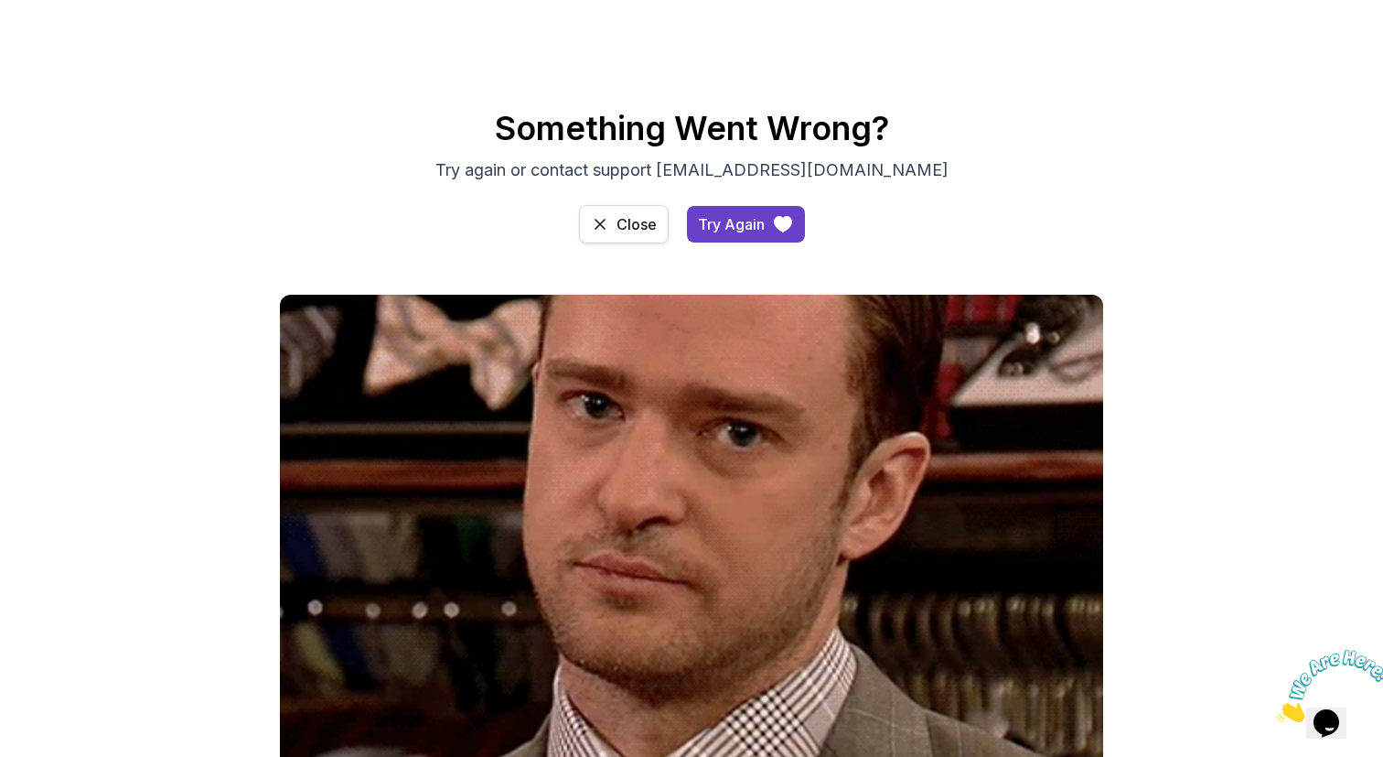
click at [643, 222] on div "Close" at bounding box center [637, 224] width 40 height 22
